Goal: Task Accomplishment & Management: Manage account settings

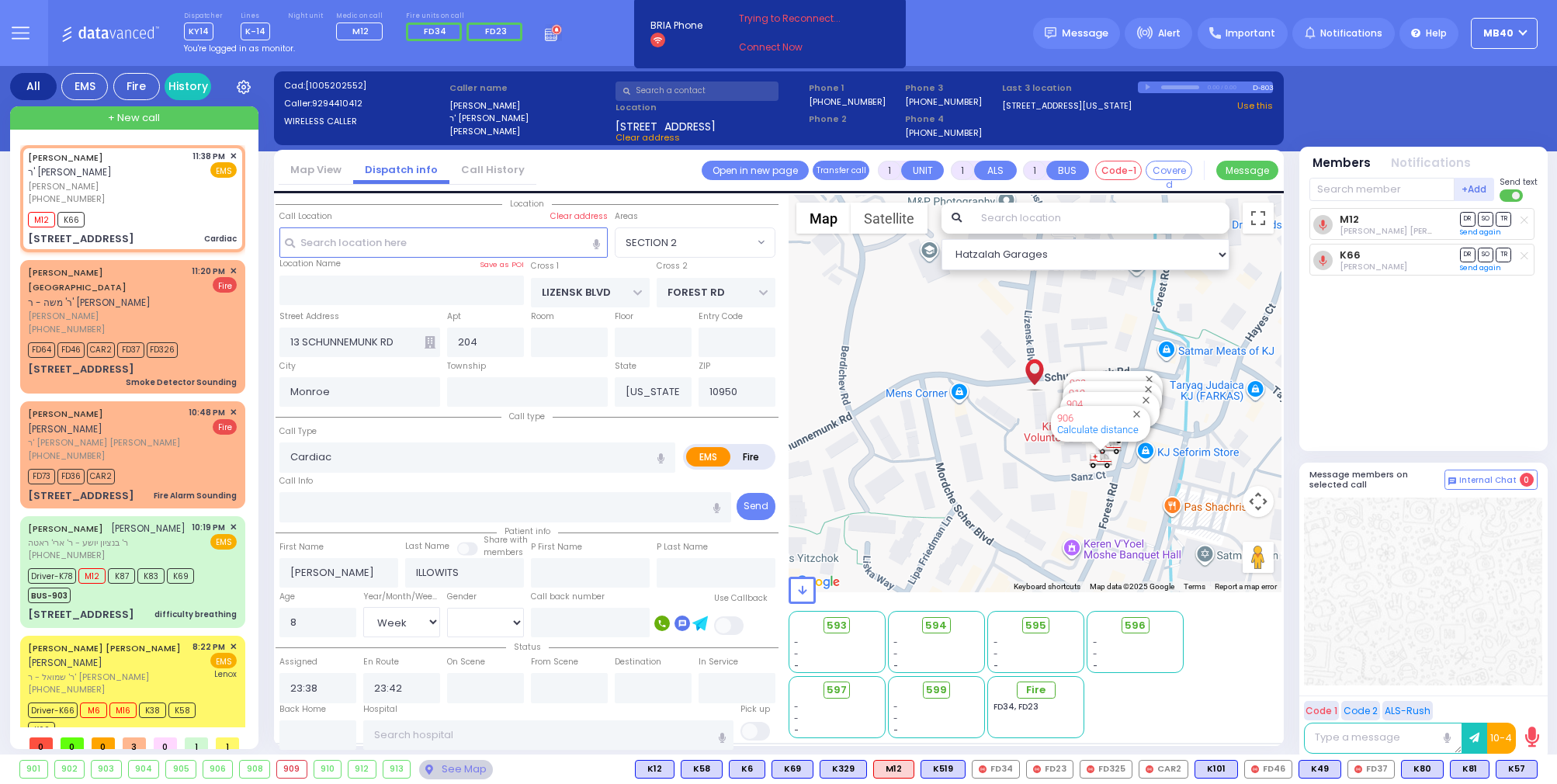
select select "SECTION 2"
select select "Week"
select select "[DEMOGRAPHIC_DATA]"
click at [554, 43] on div "You're logged in as monitor." at bounding box center [372, 48] width 378 height 11
click at [550, 35] on icon at bounding box center [553, 32] width 17 height 17
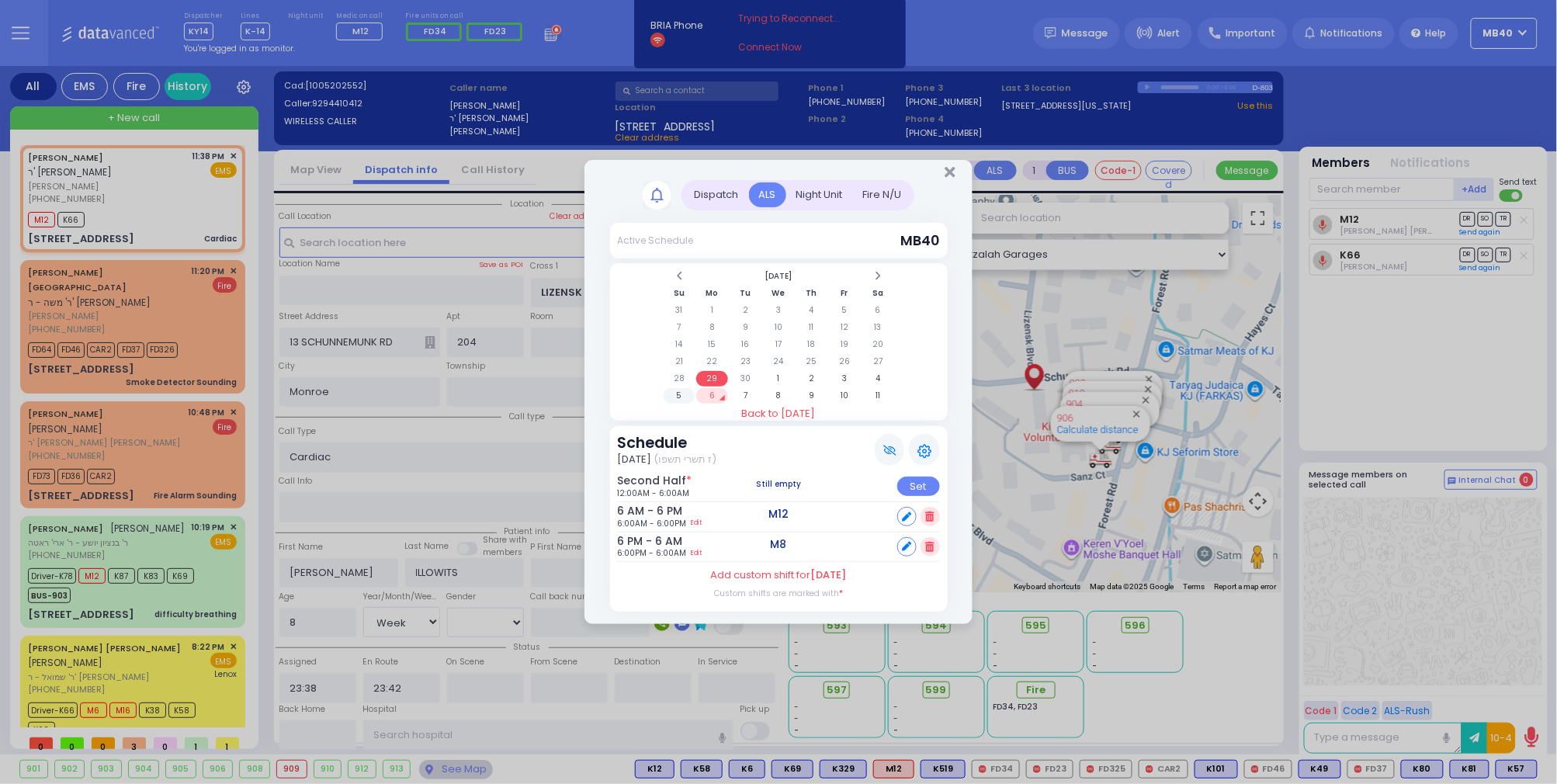
click at [681, 389] on td "5" at bounding box center [679, 395] width 32 height 15
click at [704, 518] on link "Edit" at bounding box center [698, 523] width 10 height 11
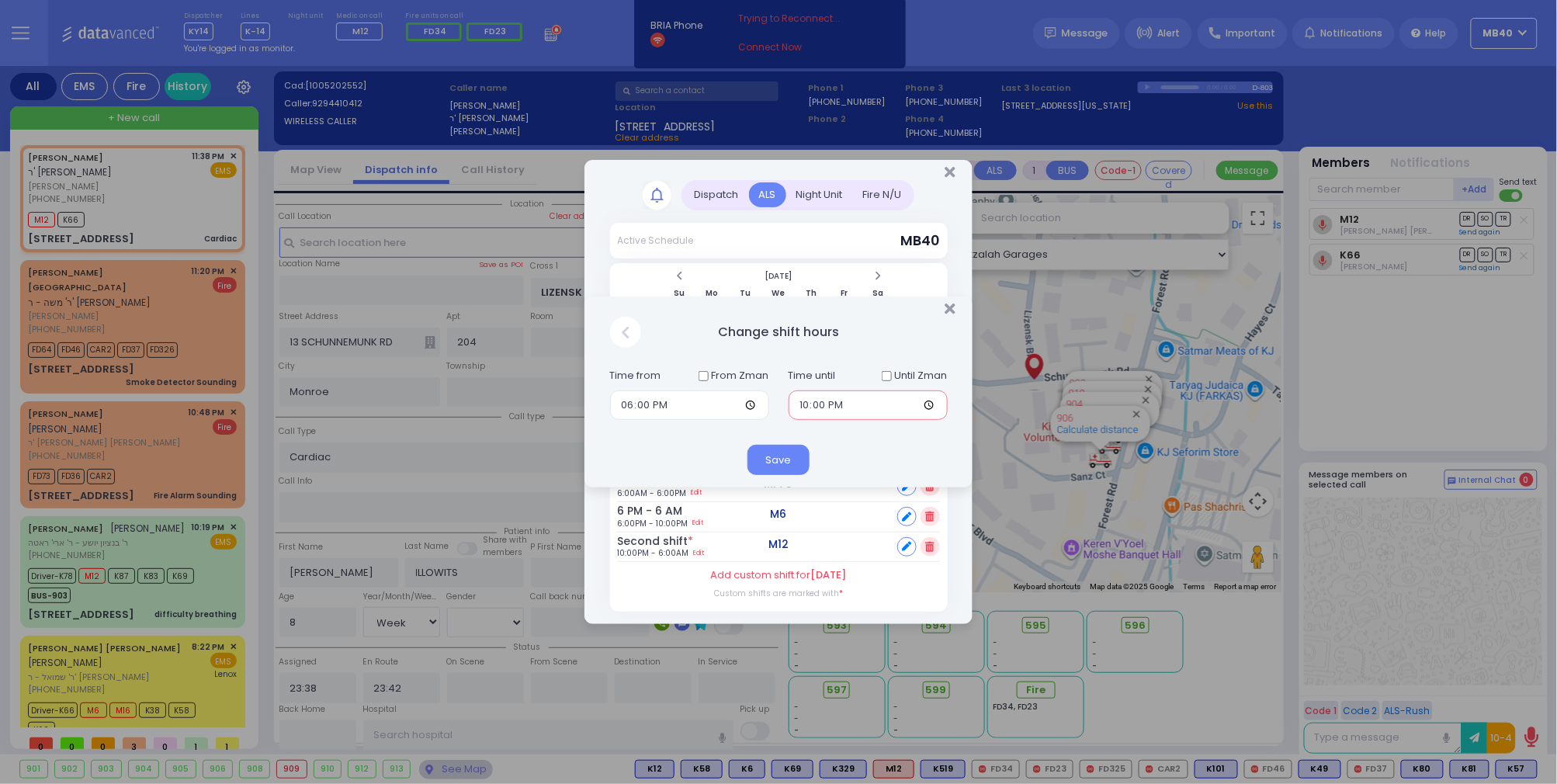
click at [808, 405] on input "22:00" at bounding box center [868, 405] width 159 height 30
click at [843, 404] on input "12:00" at bounding box center [868, 405] width 159 height 30
type input "00:00"
click at [767, 464] on button "Save" at bounding box center [778, 459] width 62 height 30
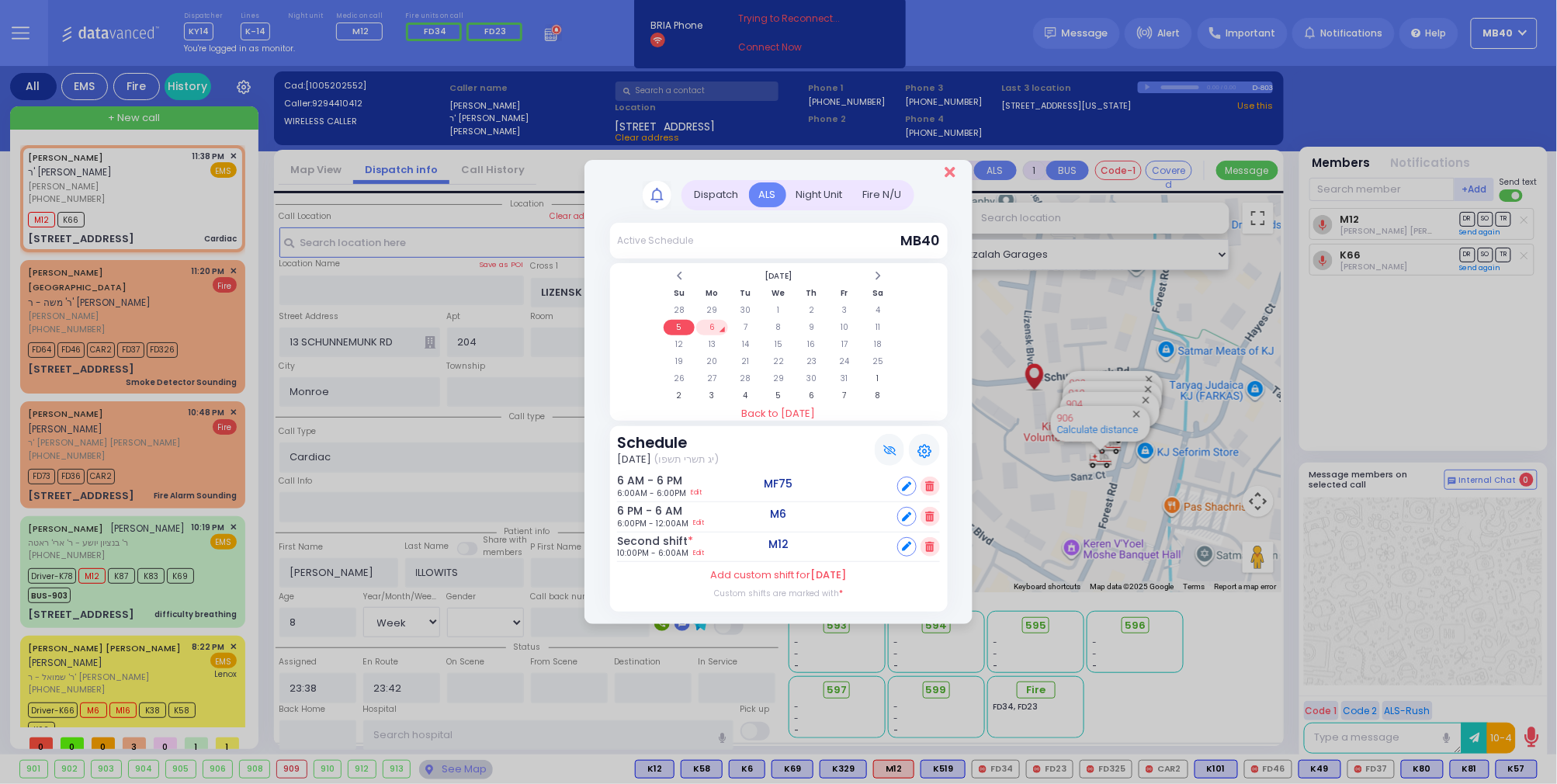
click at [952, 171] on icon "Close" at bounding box center [949, 171] width 10 height 15
